Goal: Task Accomplishment & Management: Use online tool/utility

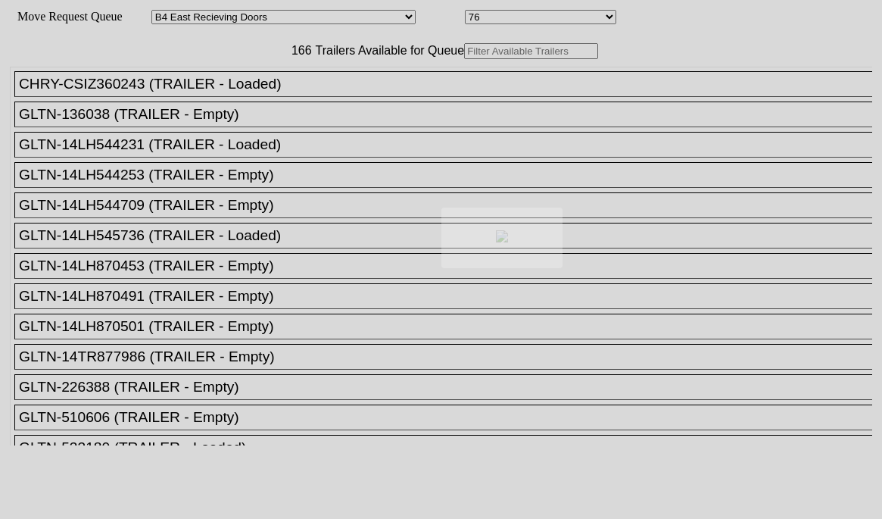
select select "527"
select select "8132"
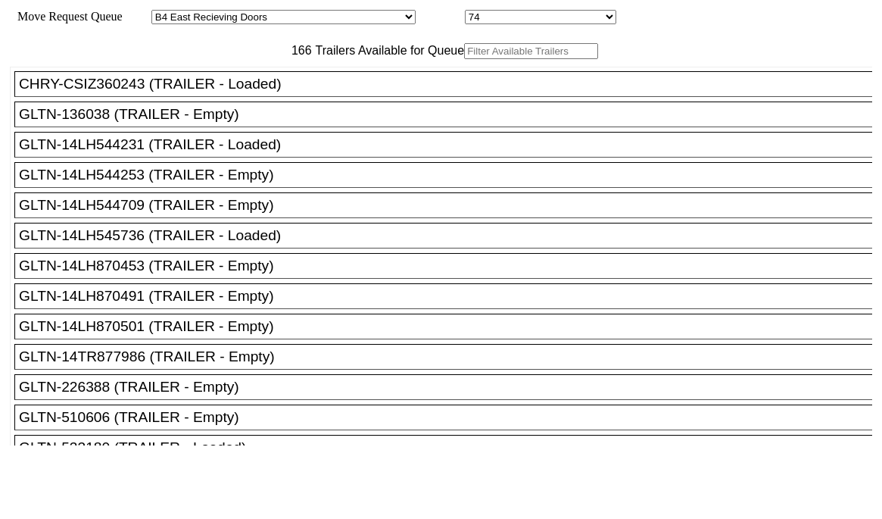
click at [464, 59] on input "text" at bounding box center [531, 51] width 134 height 16
paste input "130666"
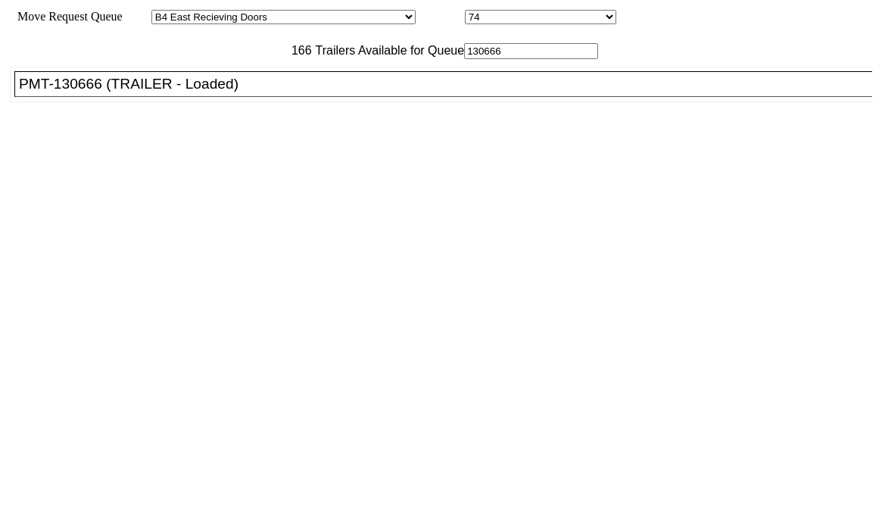
type input "130666"
click at [267, 92] on div "PMT-130666 (TRAILER - Loaded)" at bounding box center [450, 84] width 863 height 17
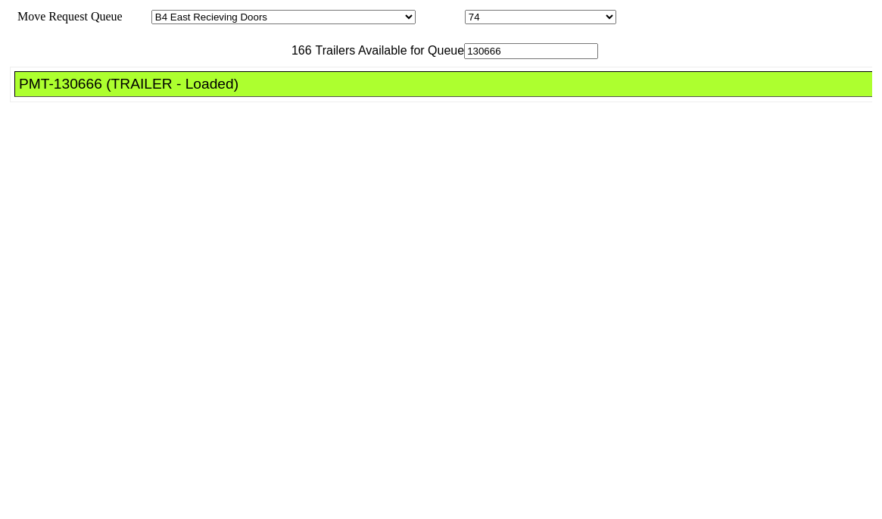
click at [267, 92] on div "PMT-130666 (TRAILER - Loaded)" at bounding box center [450, 84] width 863 height 17
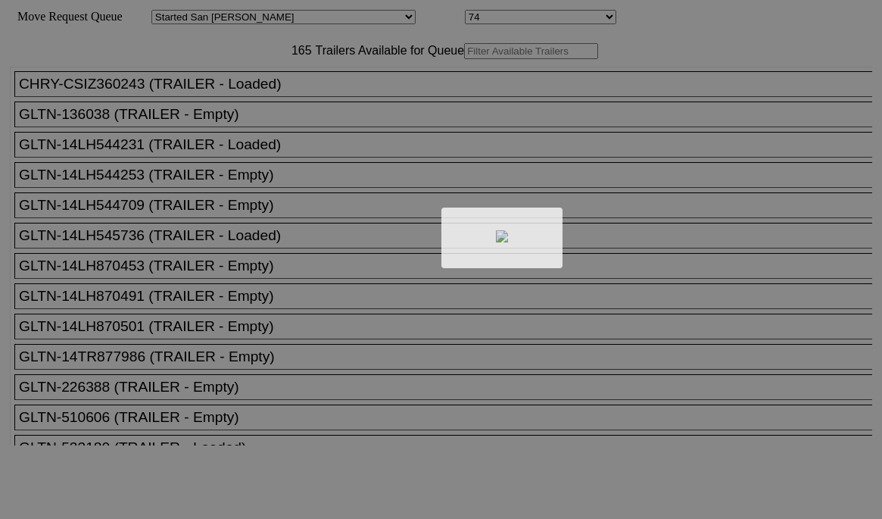
click at [270, 86] on div at bounding box center [441, 259] width 882 height 519
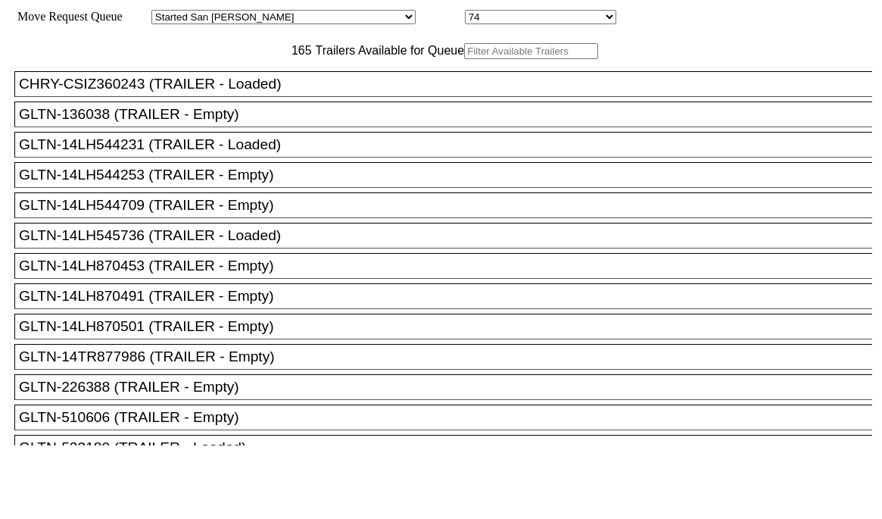
click at [464, 59] on input "text" at bounding box center [531, 51] width 134 height 16
paste input "515681"
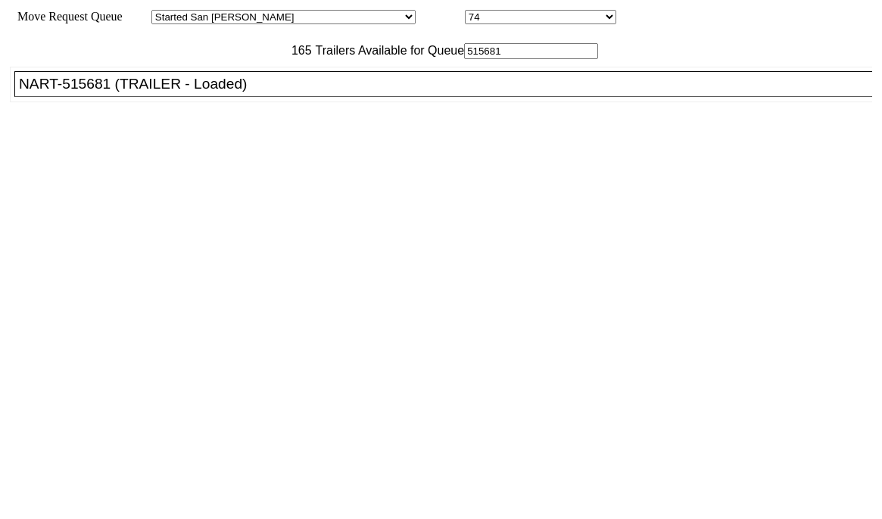
type input "515681"
click at [238, 92] on div "NART-515681 (TRAILER - Loaded)" at bounding box center [450, 84] width 863 height 17
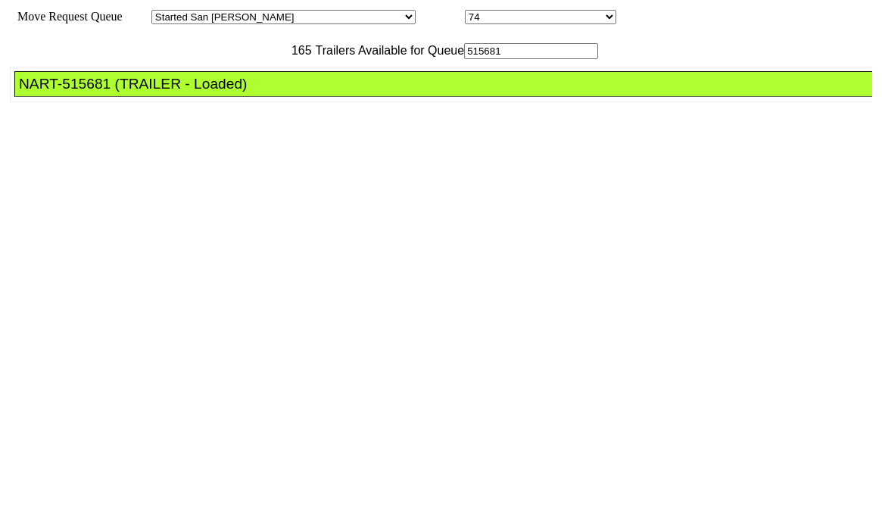
drag, startPoint x: 238, startPoint y: 119, endPoint x: 316, endPoint y: 147, distance: 82.9
click at [238, 92] on div "NART-515681 (TRAILER - Loaded)" at bounding box center [450, 84] width 863 height 17
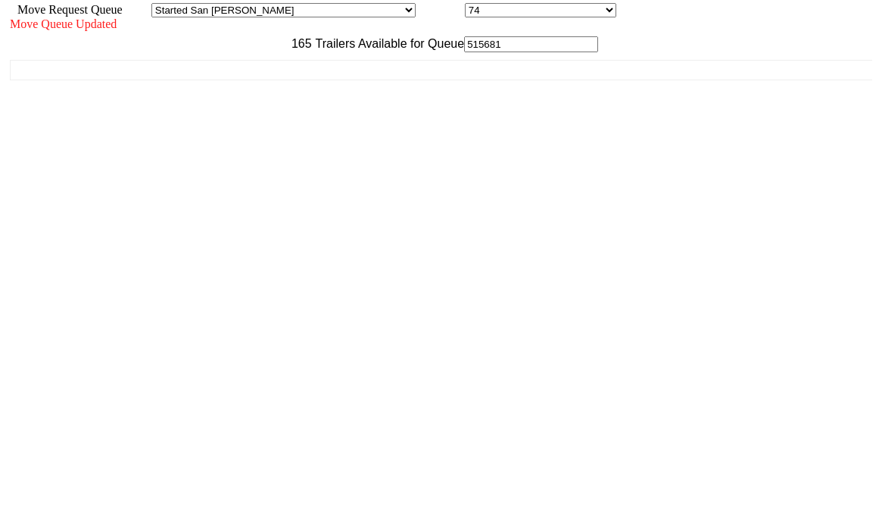
scroll to position [14, 0]
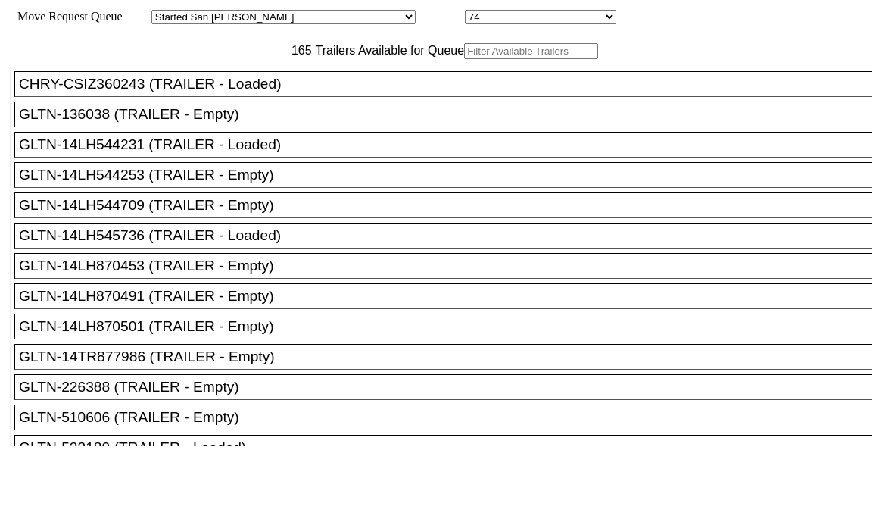
click at [464, 59] on input "text" at bounding box center [531, 51] width 134 height 16
paste input "TA219253"
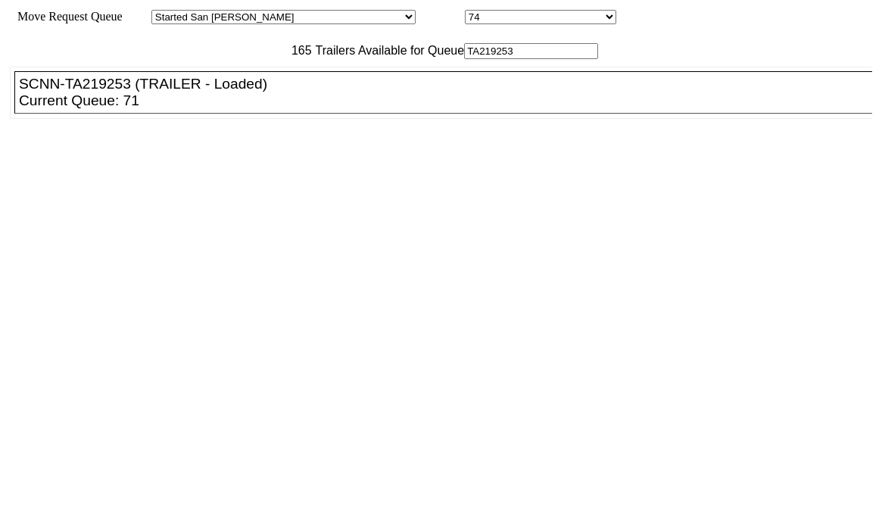
type input "TA219253"
click at [231, 119] on ul "CHRY-CSIZ360243 (TRAILER - Loaded) GLTN-136038 (TRAILER - Empty) GLTN-14LH54423…" at bounding box center [442, 93] width 864 height 52
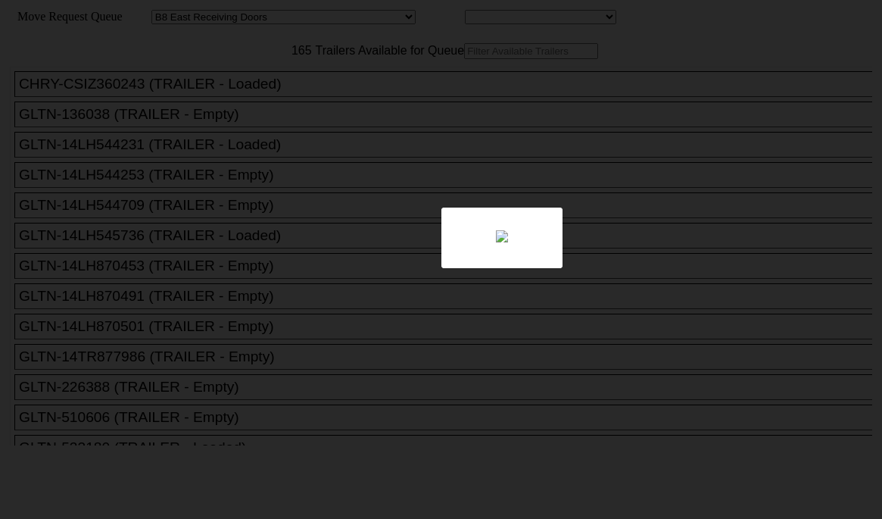
select select "536"
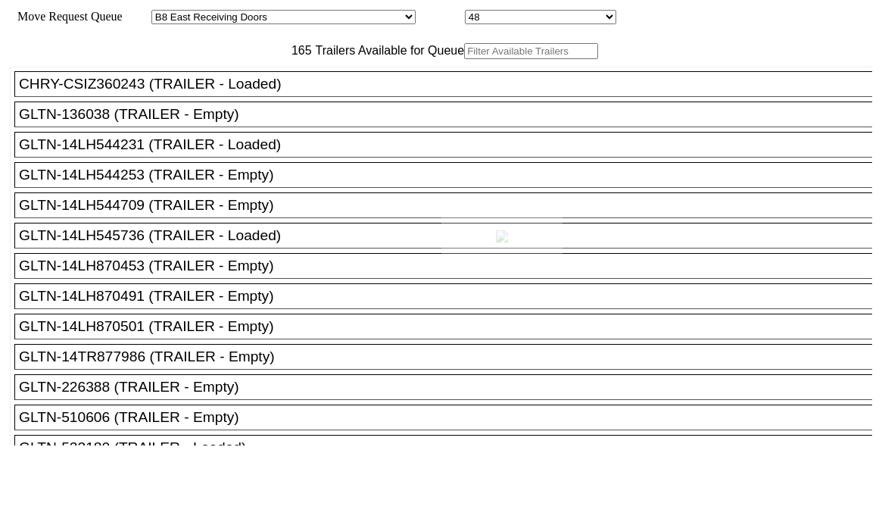
click at [673, 133] on div at bounding box center [441, 259] width 882 height 519
click at [464, 59] on input "text" at bounding box center [531, 51] width 134 height 16
paste input "TA219253"
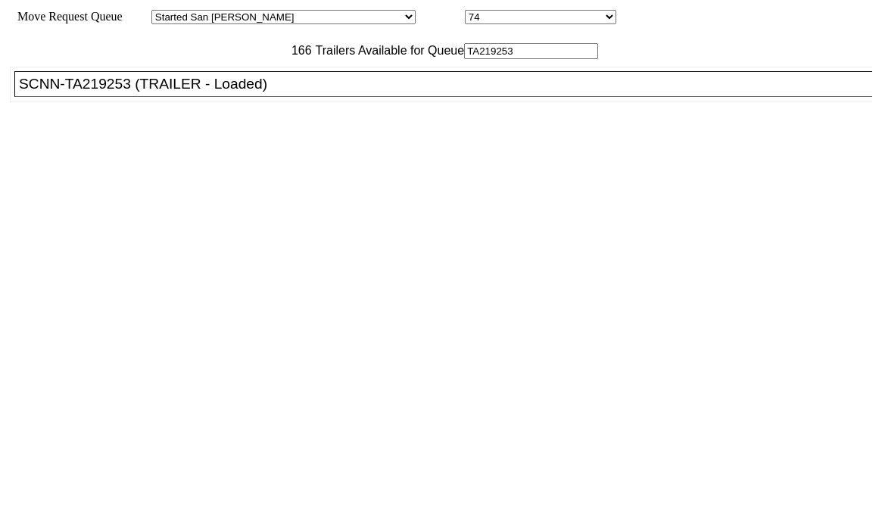
type input "TA219253"
click at [219, 92] on div "SCNN-TA219253 (TRAILER - Loaded)" at bounding box center [450, 84] width 863 height 17
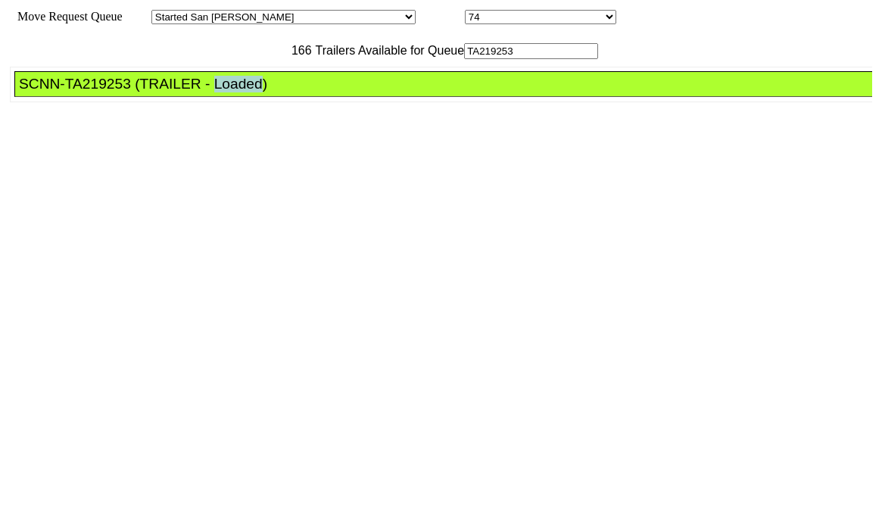
click at [219, 92] on div "SCNN-TA219253 (TRAILER - Loaded)" at bounding box center [450, 84] width 863 height 17
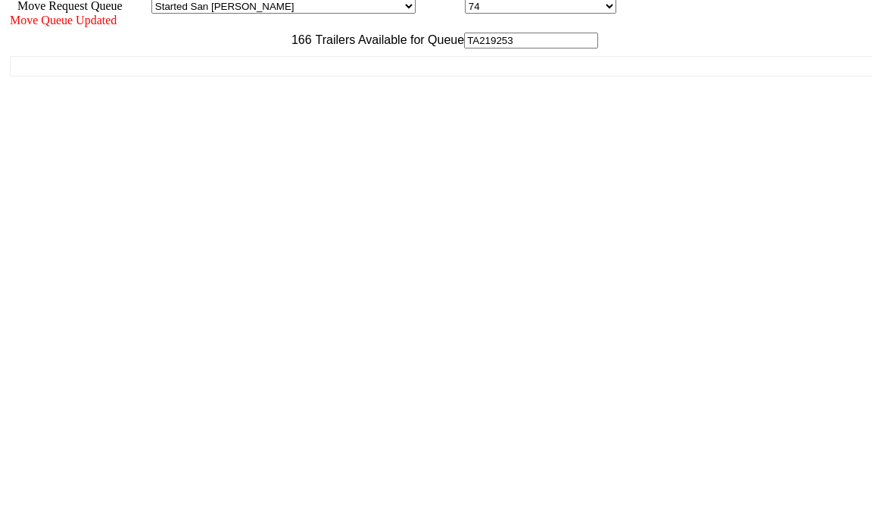
scroll to position [14, 0]
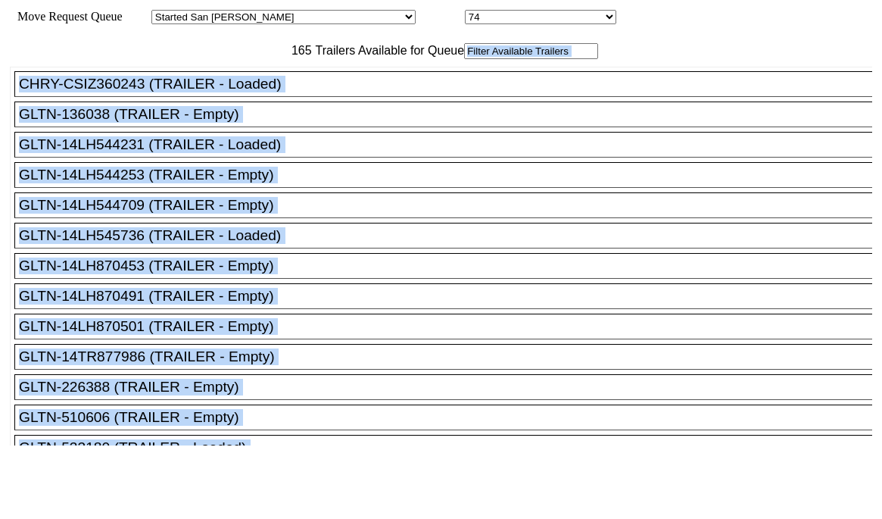
click at [464, 59] on input "text" at bounding box center [531, 51] width 134 height 16
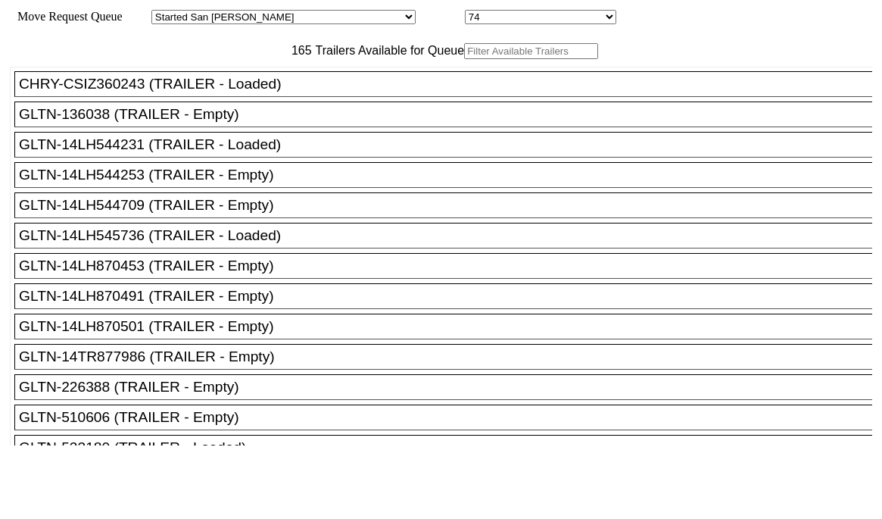
paste input "TA229041"
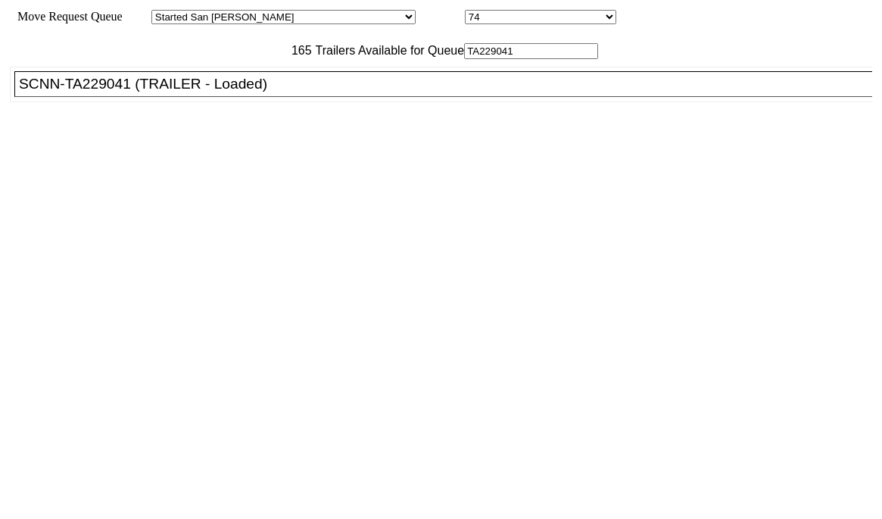
type input "TA229041"
click at [247, 92] on div "SCNN-TA229041 (TRAILER - Loaded)" at bounding box center [450, 84] width 863 height 17
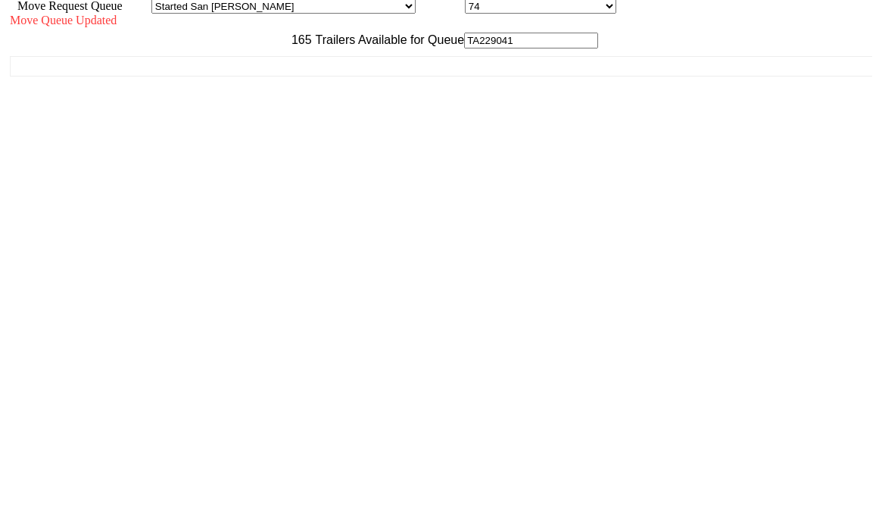
scroll to position [14, 0]
